Goal: Task Accomplishment & Management: Manage account settings

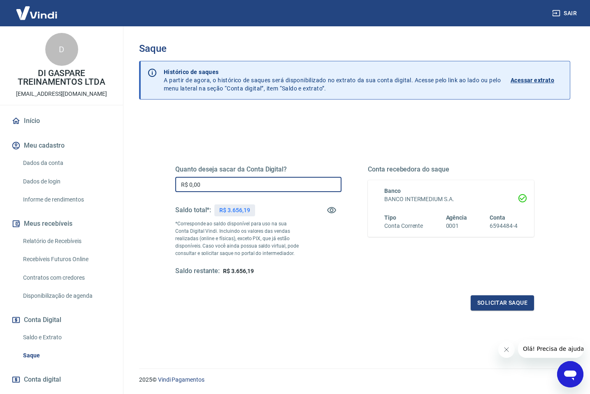
drag, startPoint x: 223, startPoint y: 187, endPoint x: 146, endPoint y: 178, distance: 77.0
click at [146, 178] on div "Quanto deseja sacar da Conta Digital? R$ 0,00 ​ Saldo total*: R$ 3.656,19 *Corr…" at bounding box center [354, 266] width 431 height 306
type input "R$ 3.656,17"
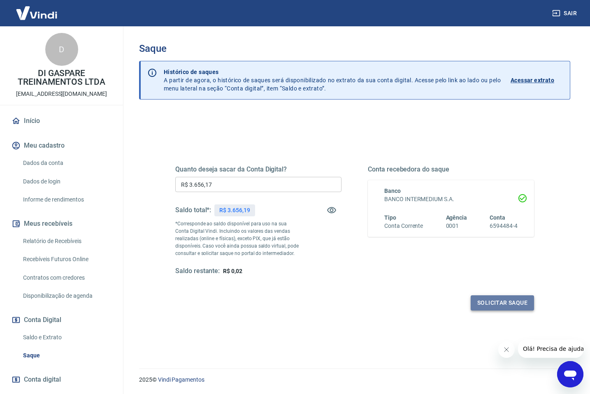
click at [488, 306] on button "Solicitar saque" at bounding box center [502, 302] width 63 height 15
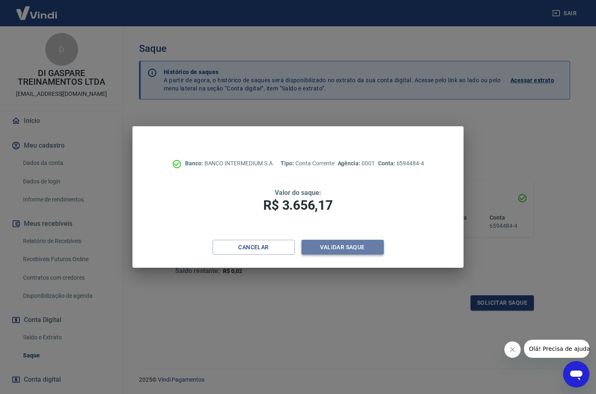
click at [352, 243] on button "Validar saque" at bounding box center [343, 247] width 82 height 15
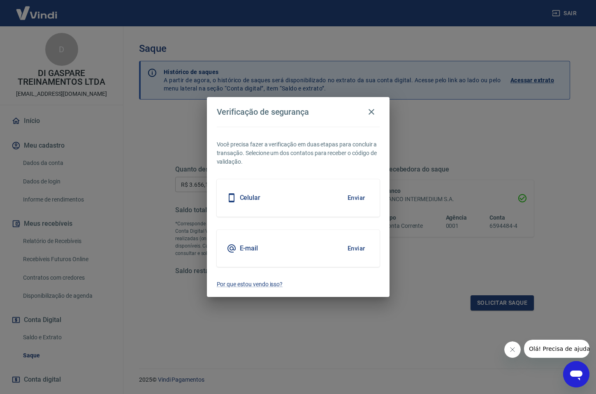
click at [353, 248] on button "Enviar" at bounding box center [356, 248] width 27 height 17
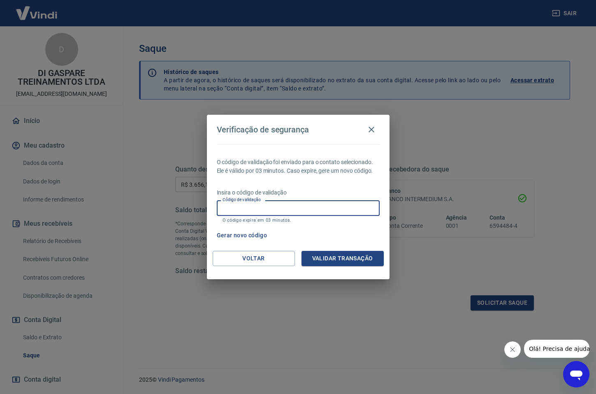
click at [255, 203] on div "Código de validação Código de validação O código expira em 03 minutos." at bounding box center [298, 211] width 163 height 22
paste input "851191"
type input "851191"
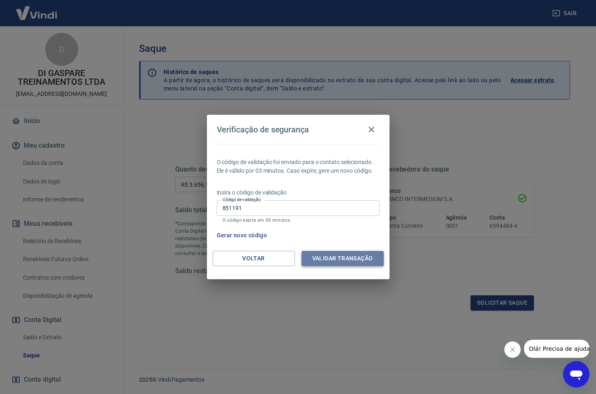
click at [326, 254] on button "Validar transação" at bounding box center [343, 258] width 82 height 15
